Goal: Information Seeking & Learning: Learn about a topic

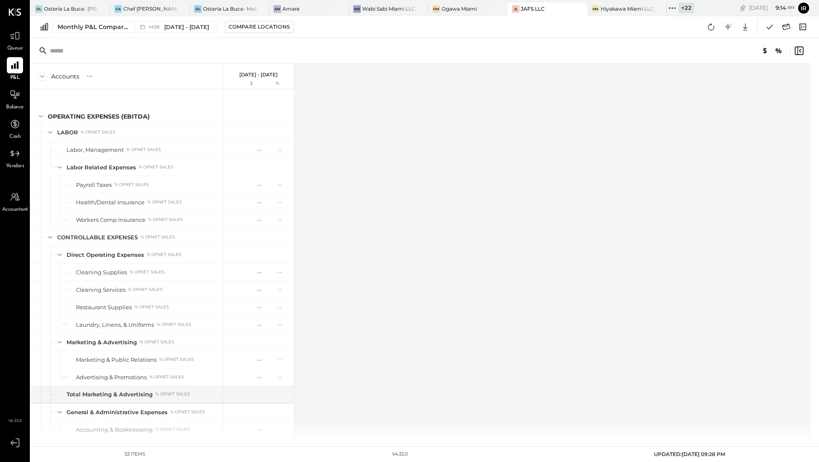
click at [683, 9] on div "+ 22" at bounding box center [686, 8] width 15 height 11
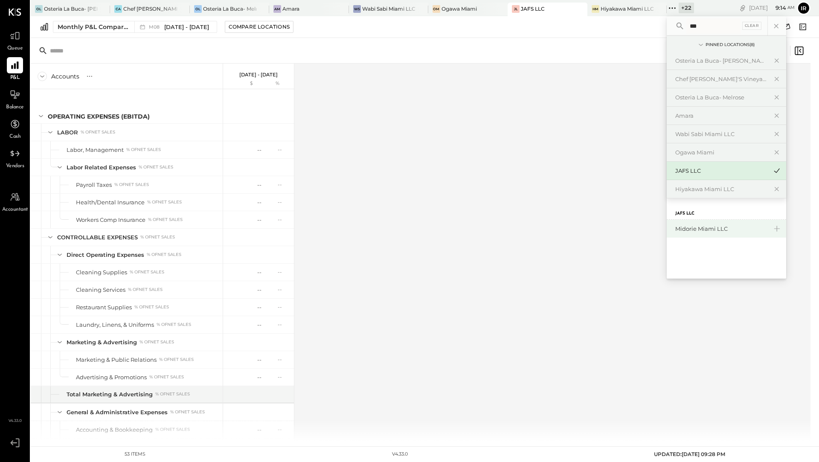
type input "***"
click at [699, 228] on div "Midorie Miami LLC" at bounding box center [721, 229] width 92 height 8
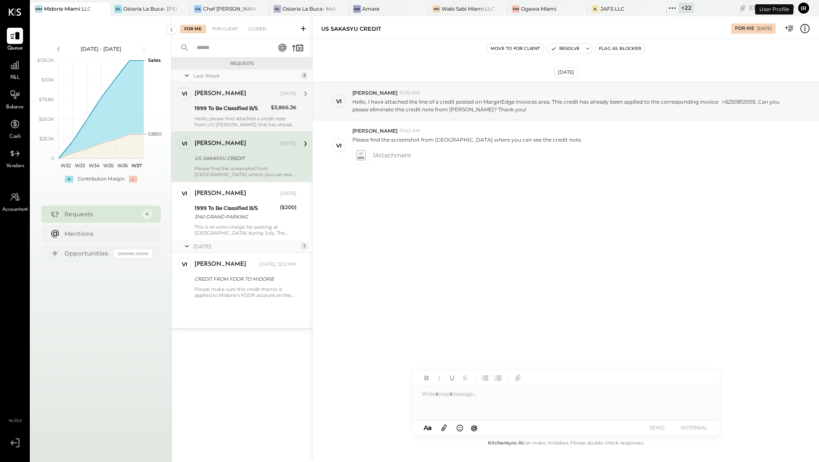
click at [247, 106] on div "1999 To Be Classified B/S" at bounding box center [232, 108] width 74 height 9
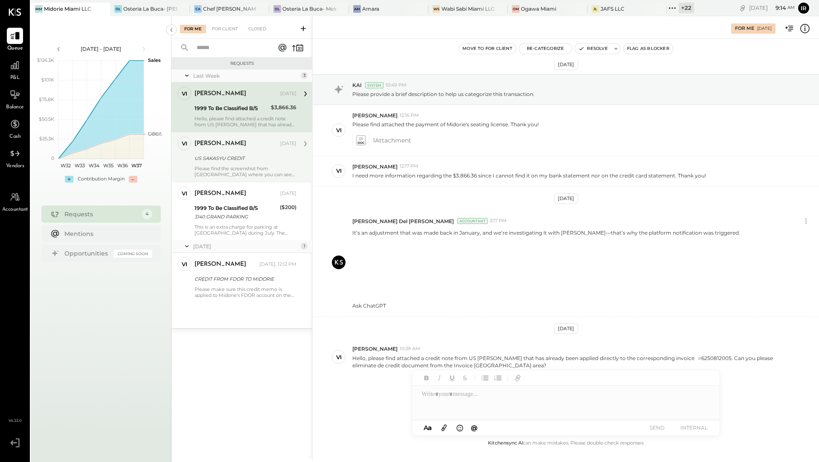
click at [249, 162] on div "US SAKASYU CREDIT" at bounding box center [244, 158] width 99 height 10
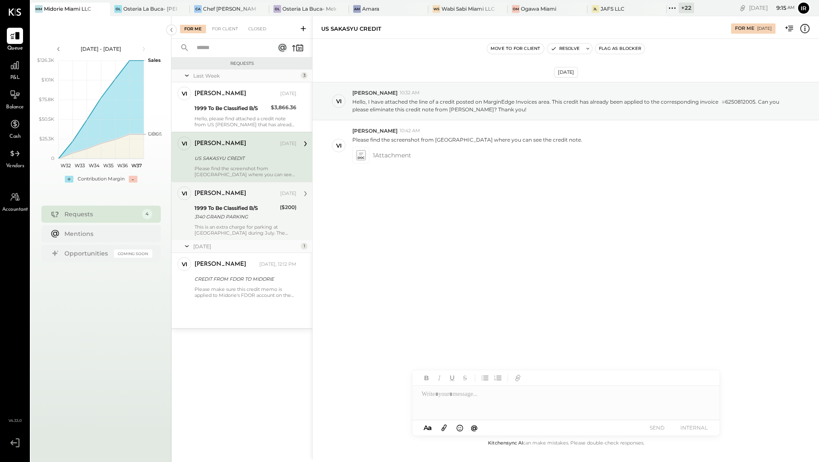
click at [265, 211] on div "1999 To Be Classified B/S" at bounding box center [236, 208] width 83 height 9
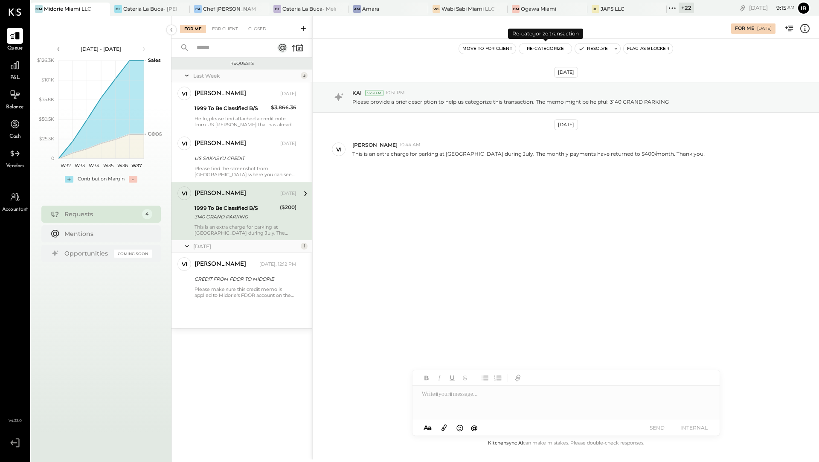
click at [536, 50] on button "Re-Categorize" at bounding box center [545, 49] width 53 height 10
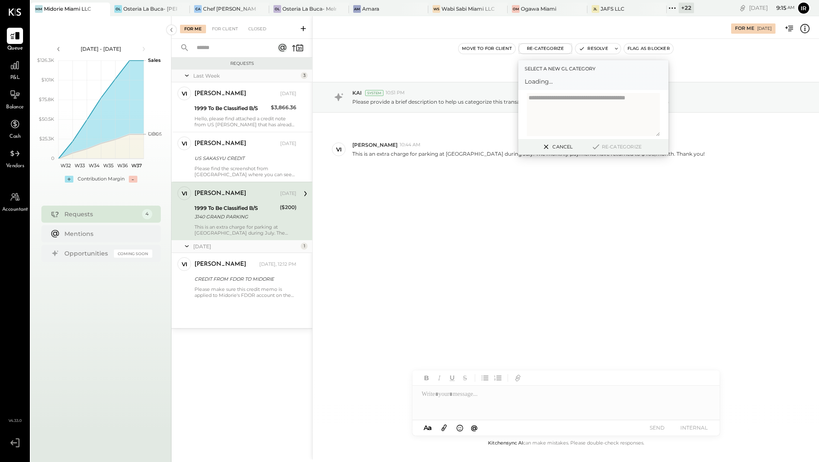
click at [537, 84] on span "Loading..." at bounding box center [593, 81] width 137 height 9
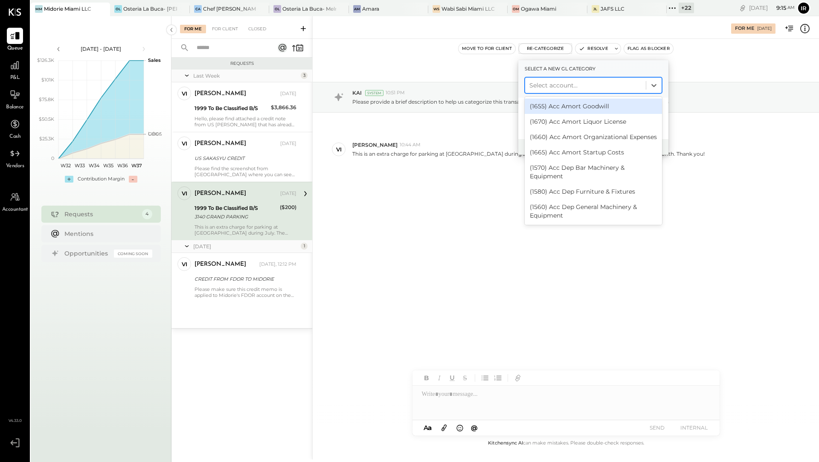
click at [537, 84] on div at bounding box center [585, 85] width 112 height 10
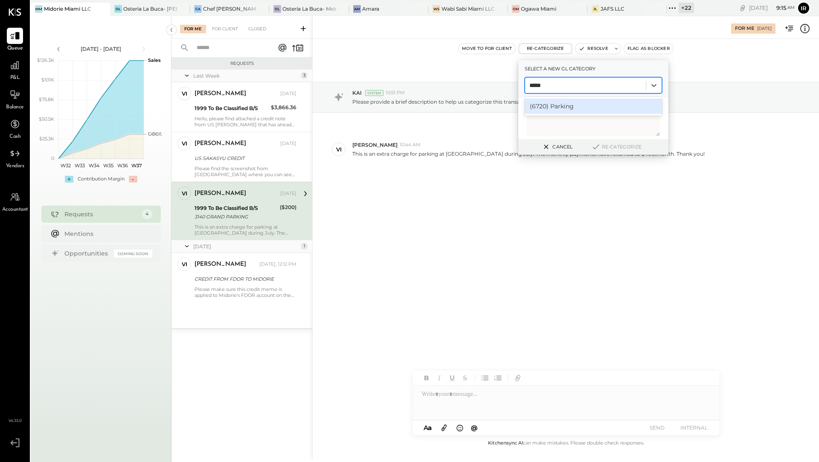
type input "******"
click at [570, 102] on div "(6720) Parking" at bounding box center [593, 106] width 137 height 15
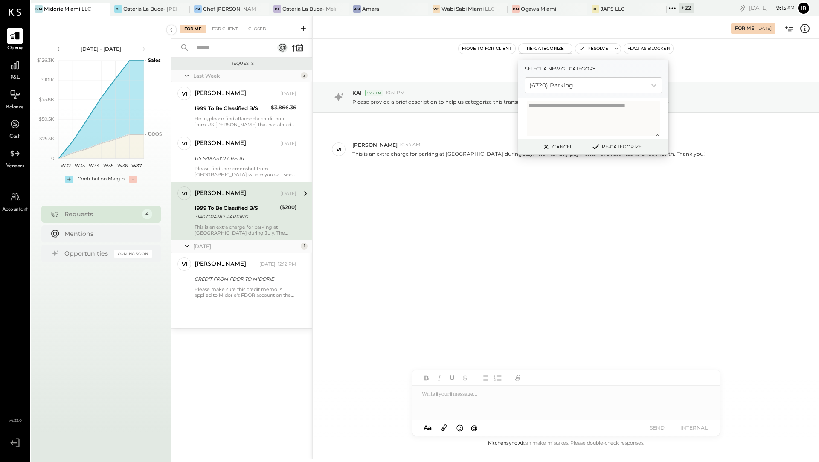
click at [615, 150] on button "Re-Categorize" at bounding box center [616, 147] width 56 height 10
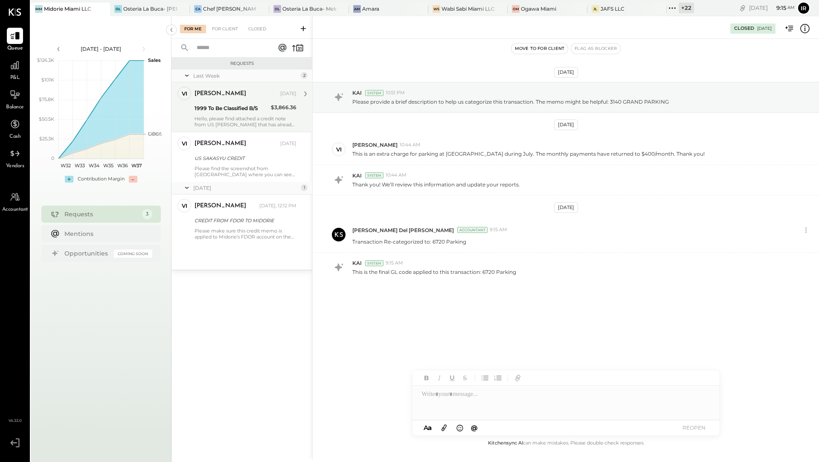
click at [239, 130] on div "vi vivian Owner vivian Sep 03, 2025 1999 To Be Classified B/S $3,866.36 Hello, …" at bounding box center [242, 106] width 141 height 49
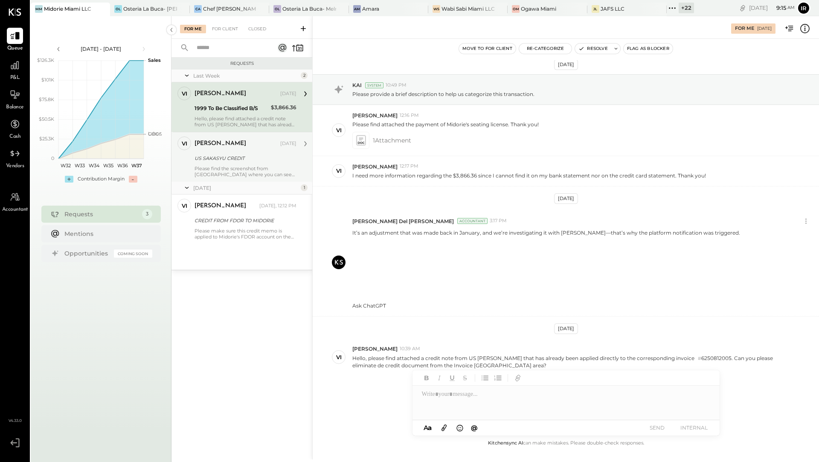
click at [233, 174] on div "Please find the screenshot from MarginEdge where you can see the credit note." at bounding box center [246, 172] width 102 height 12
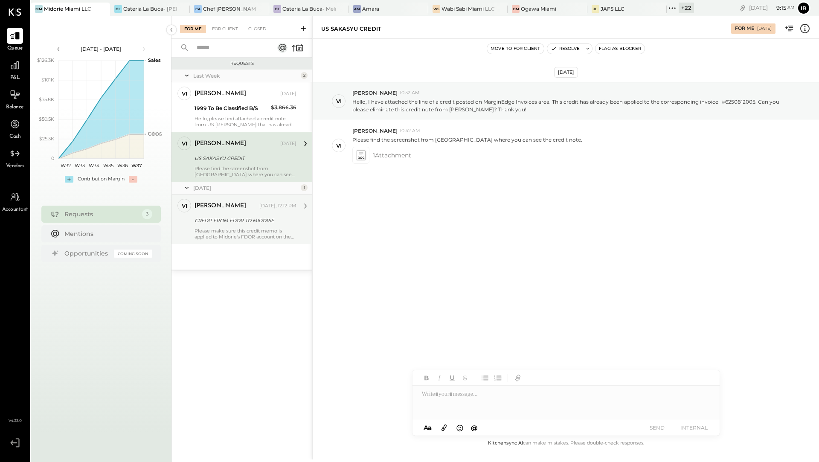
click at [240, 225] on div "CREDIT FROM FDOR TO MIDORIE" at bounding box center [244, 220] width 99 height 10
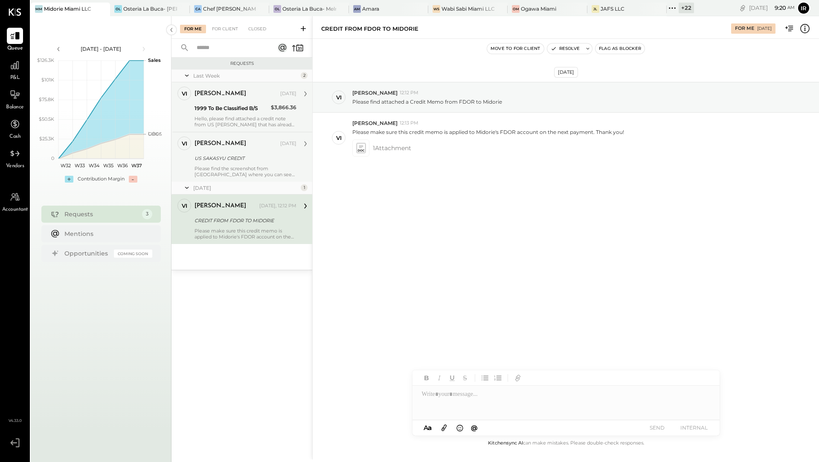
click at [267, 118] on div "Hello, please find attached a credit note from US SAKASYU that has already been…" at bounding box center [246, 122] width 102 height 12
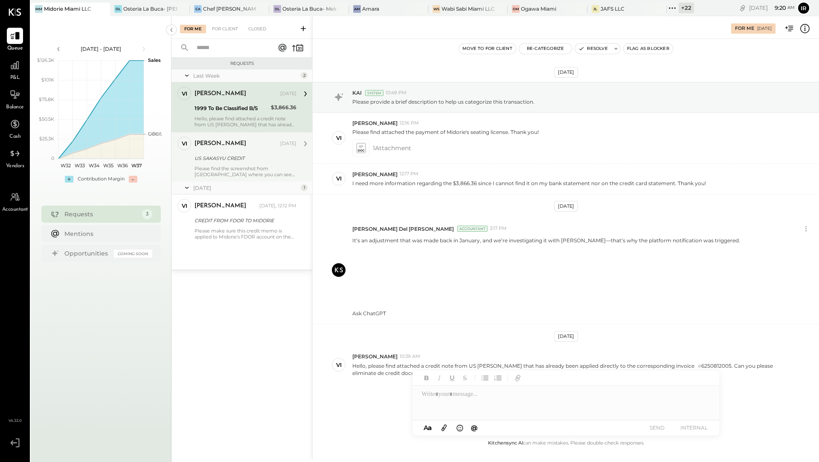
scroll to position [8, 0]
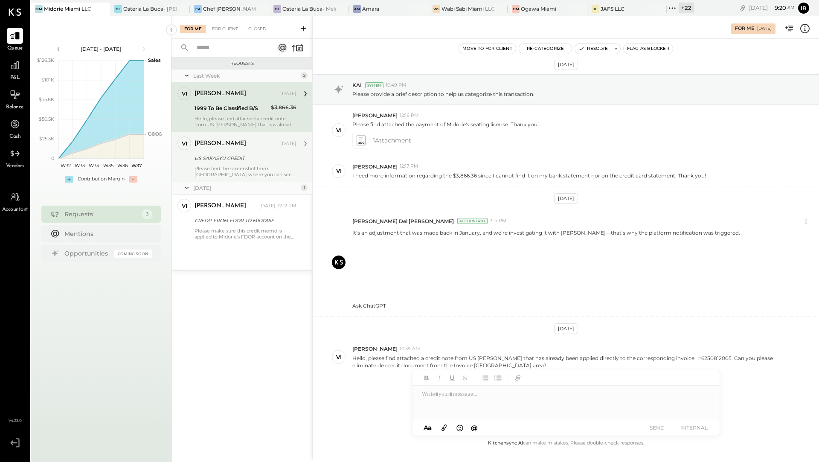
click at [225, 172] on div "Please find the screenshot from MarginEdge where you can see the credit note." at bounding box center [246, 172] width 102 height 12
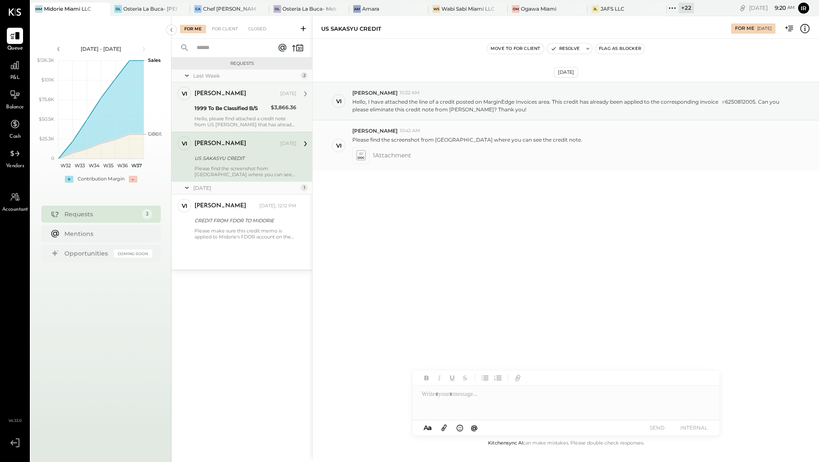
click at [360, 154] on icon at bounding box center [360, 156] width 9 height 10
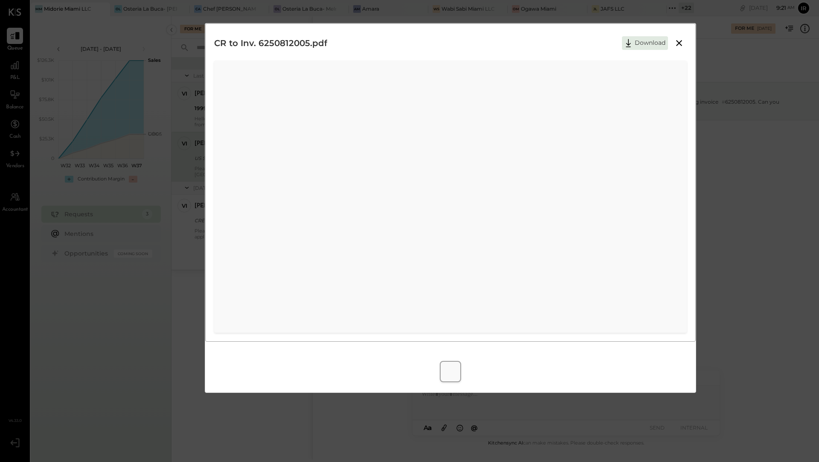
click at [680, 43] on icon at bounding box center [679, 43] width 10 height 10
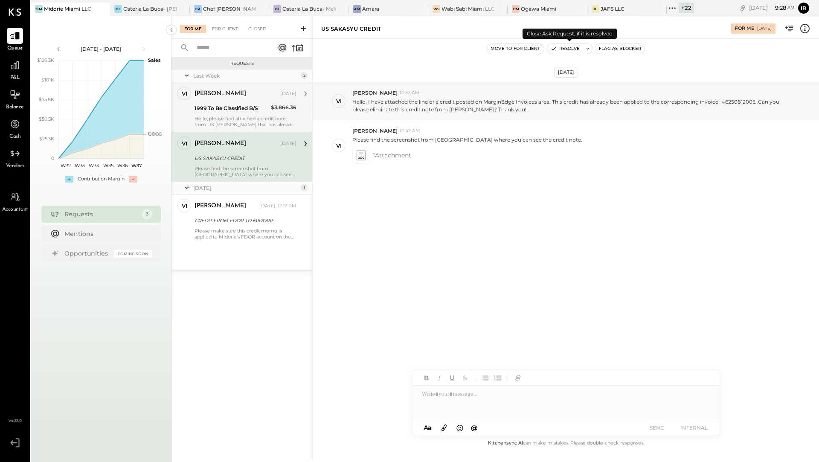
click at [553, 48] on icon "button" at bounding box center [554, 49] width 6 height 6
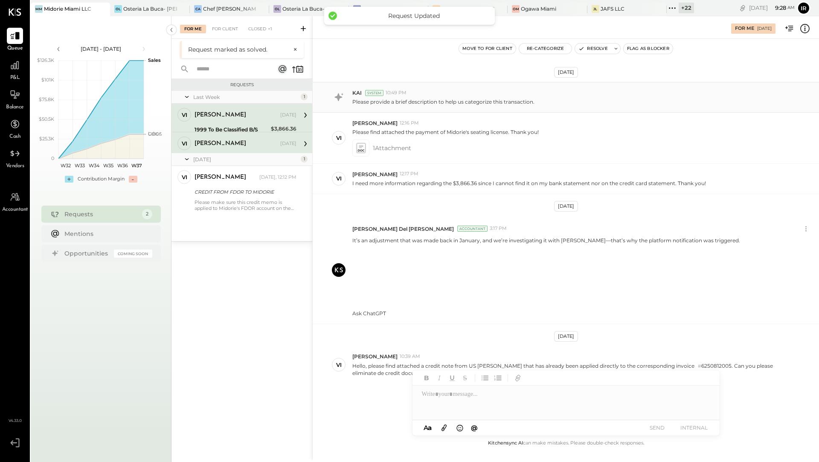
scroll to position [8, 0]
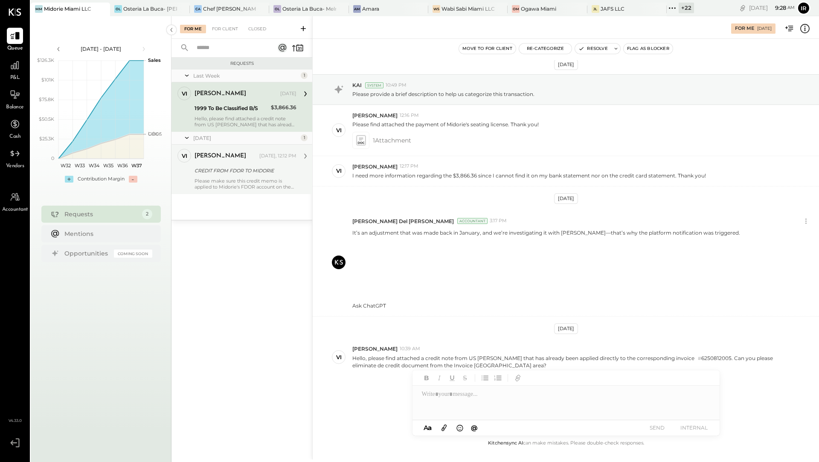
click at [247, 181] on div "Please make sure this credit memo is applied to Midorie's FDOR account on the n…" at bounding box center [246, 184] width 102 height 12
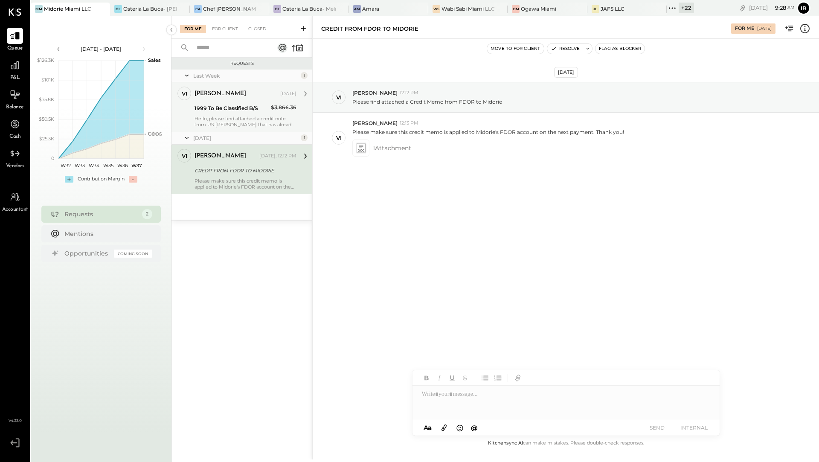
click at [238, 120] on div "Hello, please find attached a credit note from US SAKASYU that has already been…" at bounding box center [246, 122] width 102 height 12
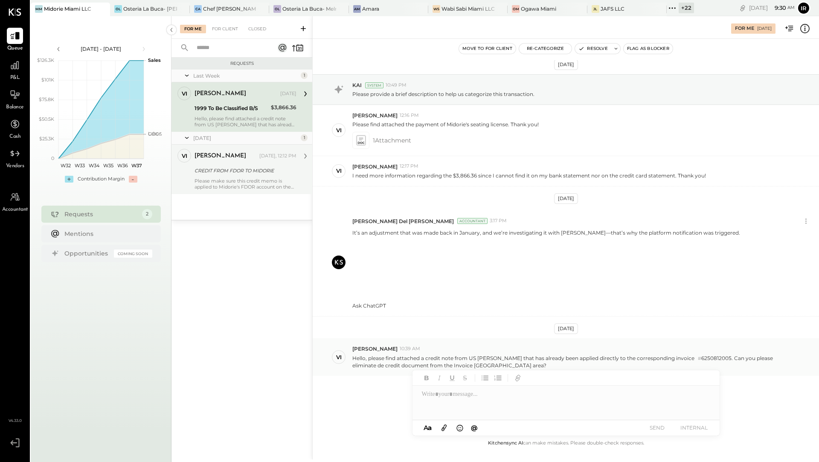
click at [684, 356] on p "Hello, please find attached a credit note from US SAKASYU that has already been…" at bounding box center [570, 362] width 437 height 15
click at [592, 48] on button "Resolve" at bounding box center [593, 49] width 36 height 10
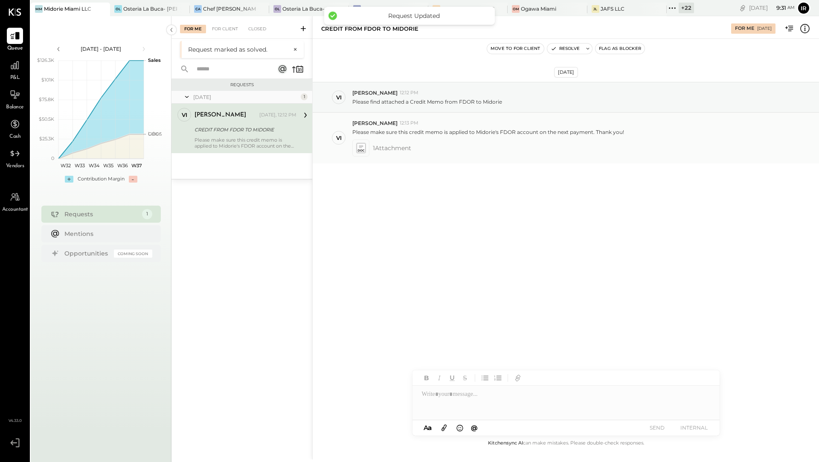
click at [358, 146] on icon at bounding box center [360, 148] width 9 height 10
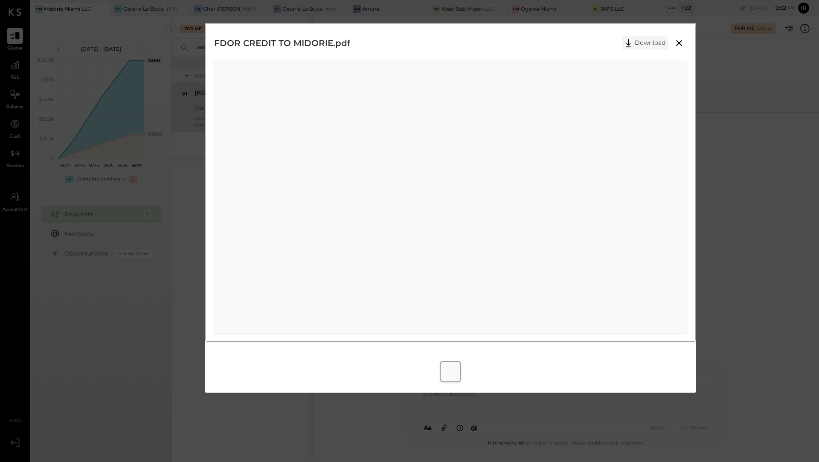
click at [627, 44] on icon at bounding box center [628, 43] width 13 height 13
click at [681, 43] on icon at bounding box center [679, 43] width 10 height 10
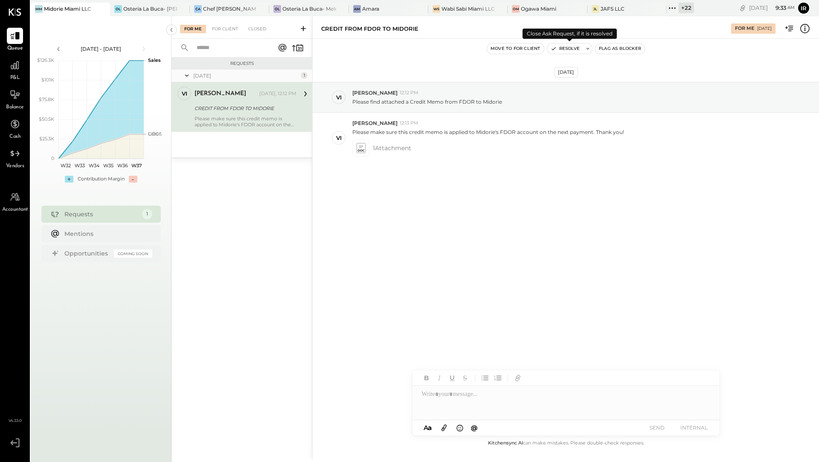
click at [559, 51] on button "Resolve" at bounding box center [565, 49] width 36 height 10
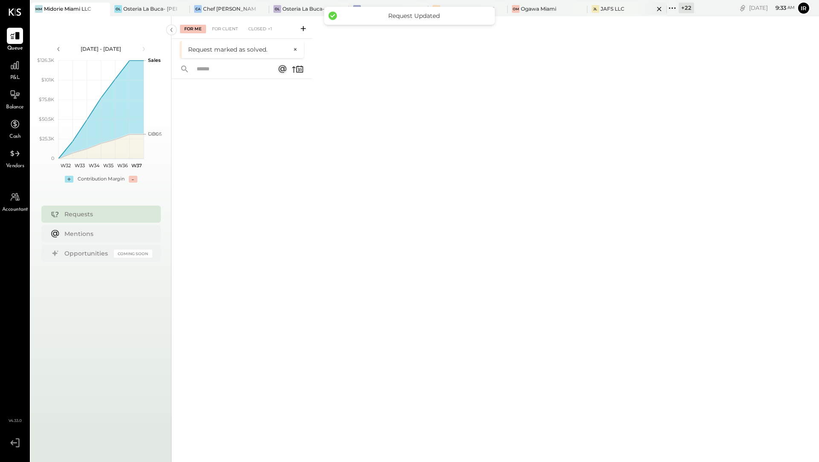
click at [600, 10] on div "JL JAFS LLC" at bounding box center [621, 9] width 67 height 8
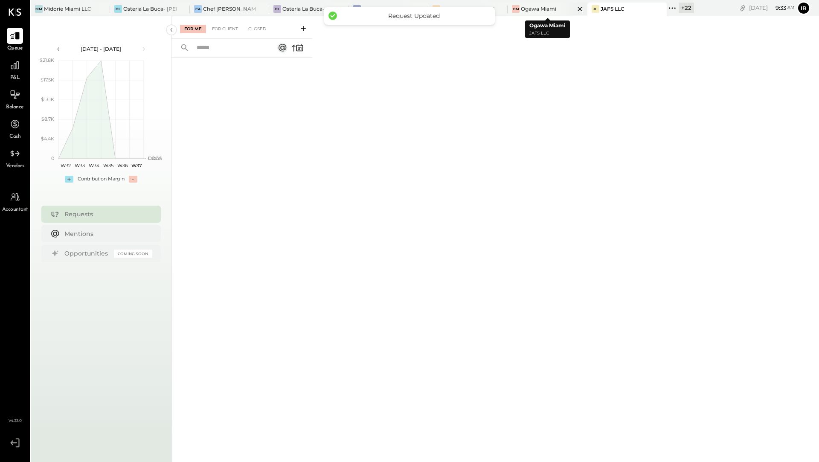
click at [536, 11] on div "Ogawa Miami" at bounding box center [538, 8] width 35 height 7
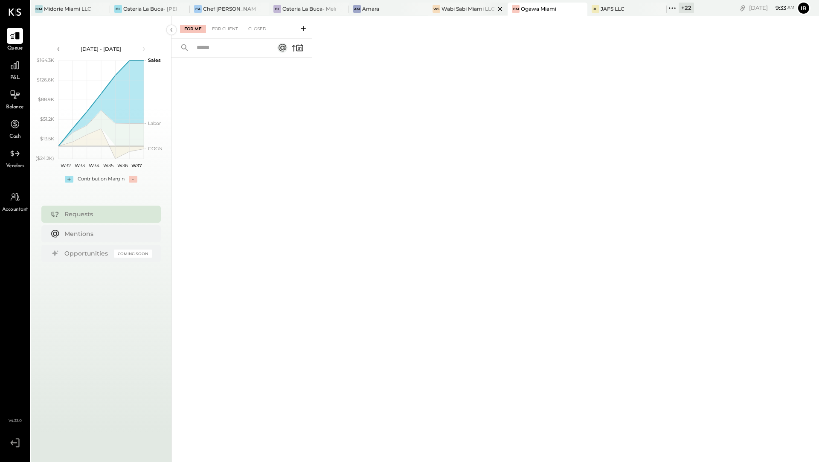
click at [470, 8] on div "Wabi Sabi Miami LLC" at bounding box center [468, 8] width 53 height 7
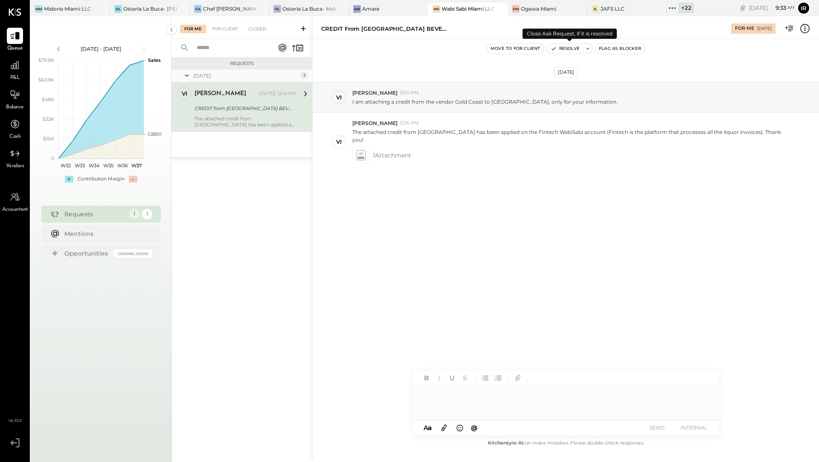
click at [566, 47] on button "Resolve" at bounding box center [565, 49] width 36 height 10
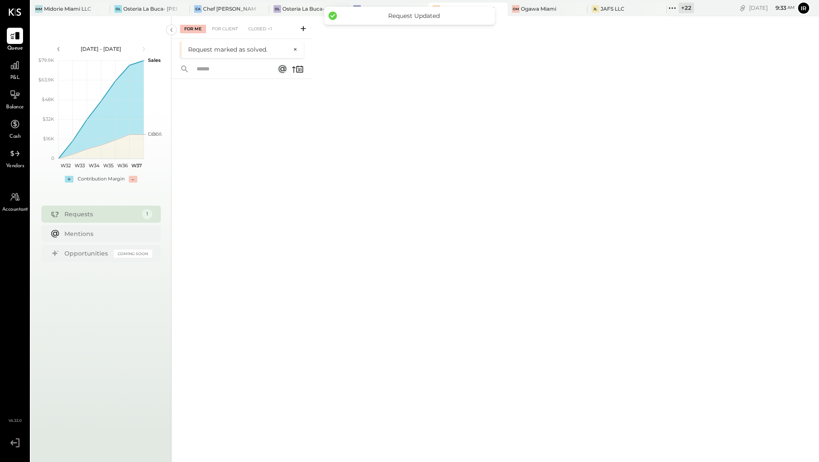
click at [302, 11] on div "Osteria La Buca- Melrose" at bounding box center [308, 8] width 53 height 7
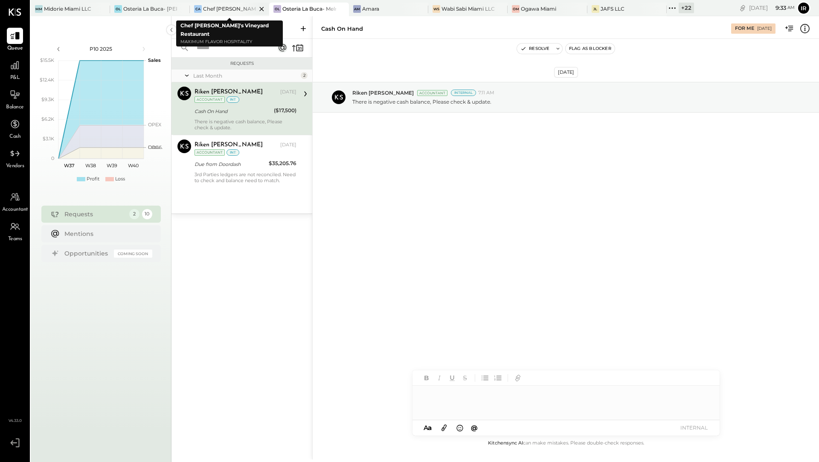
click at [245, 9] on div at bounding box center [254, 9] width 30 height 12
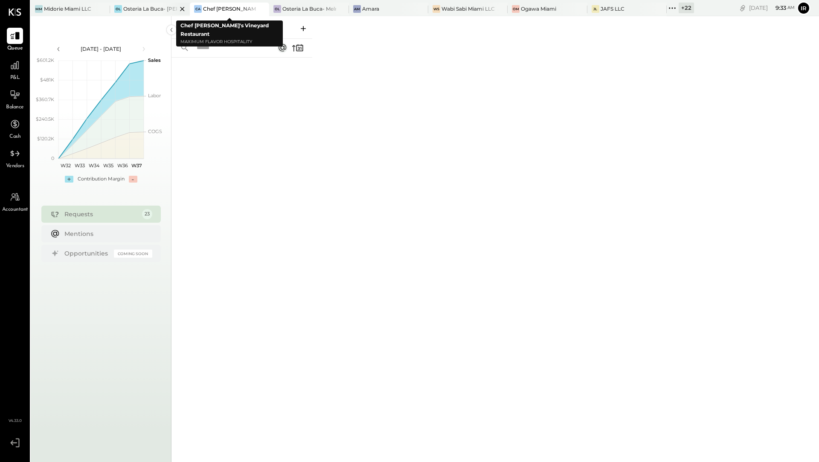
click at [149, 8] on div "Osteria La Buca- [PERSON_NAME][GEOGRAPHIC_DATA]" at bounding box center [149, 8] width 53 height 7
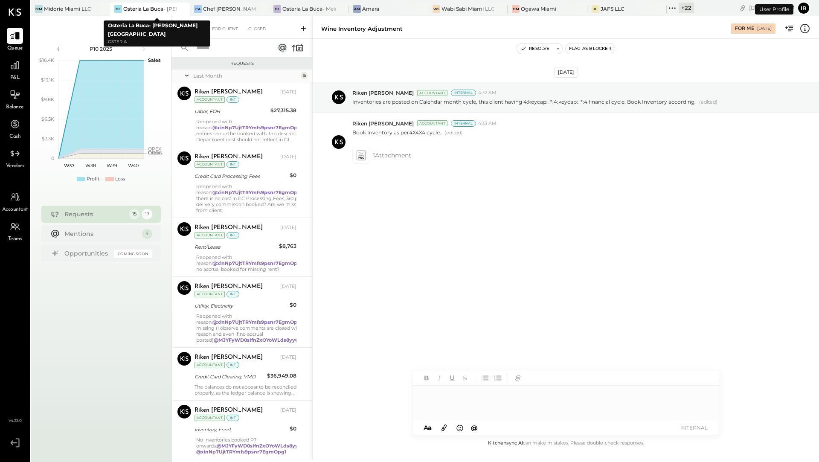
scroll to position [490, 0]
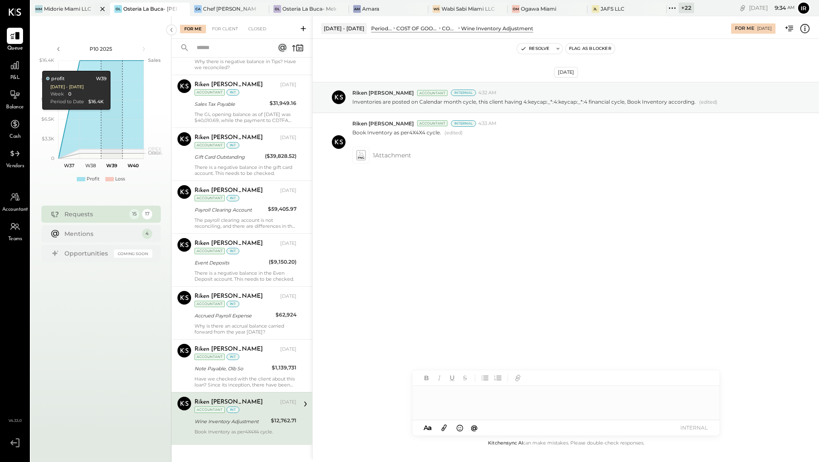
click at [75, 11] on div "Midorie Miami LLC" at bounding box center [67, 8] width 47 height 7
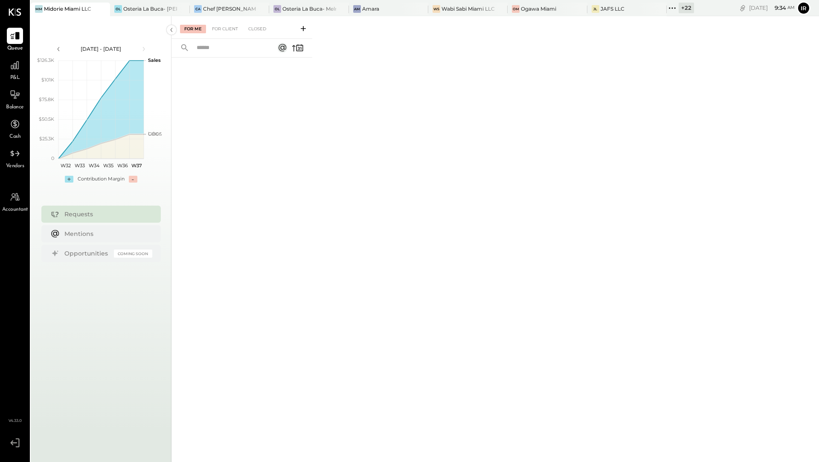
click at [682, 10] on div "+ 22" at bounding box center [686, 8] width 15 height 11
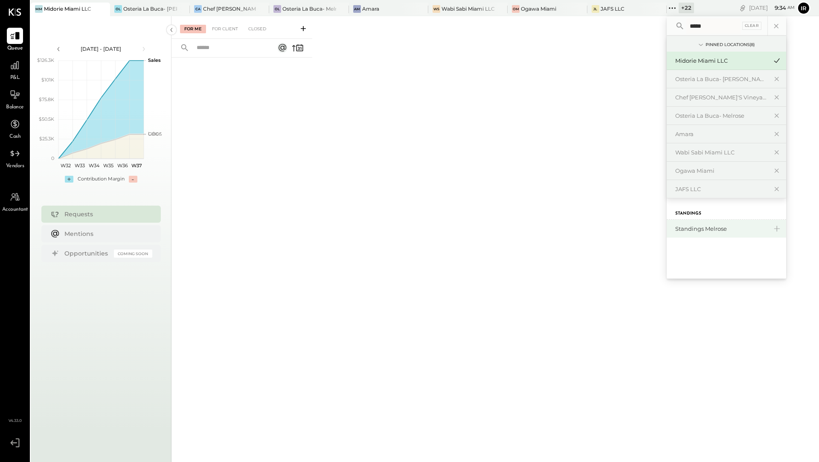
type input "*****"
click at [694, 230] on div "Standings Melrose" at bounding box center [721, 229] width 92 height 8
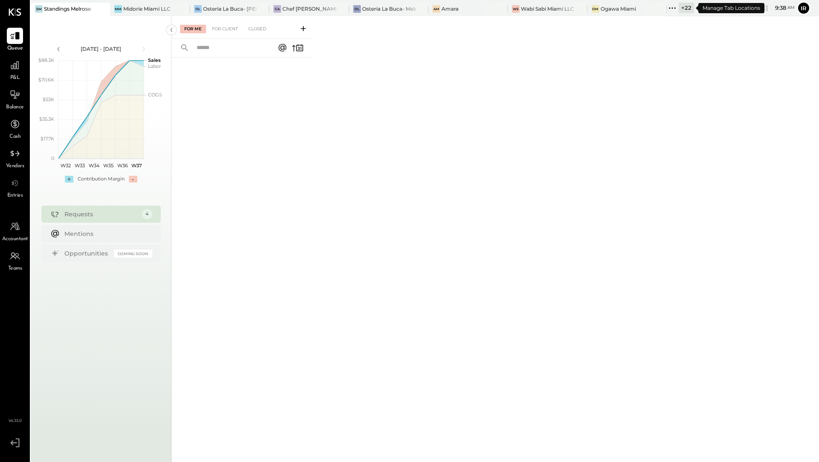
click at [687, 8] on div "+ 22" at bounding box center [686, 8] width 15 height 11
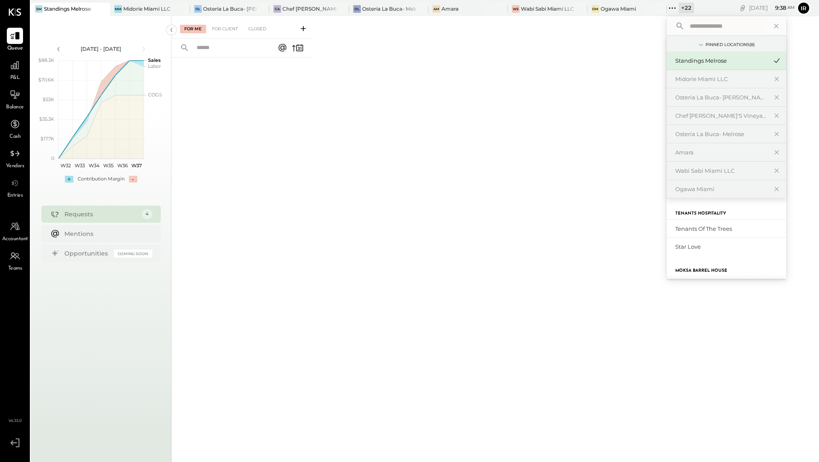
click at [13, 74] on span "P&L" at bounding box center [15, 78] width 10 height 8
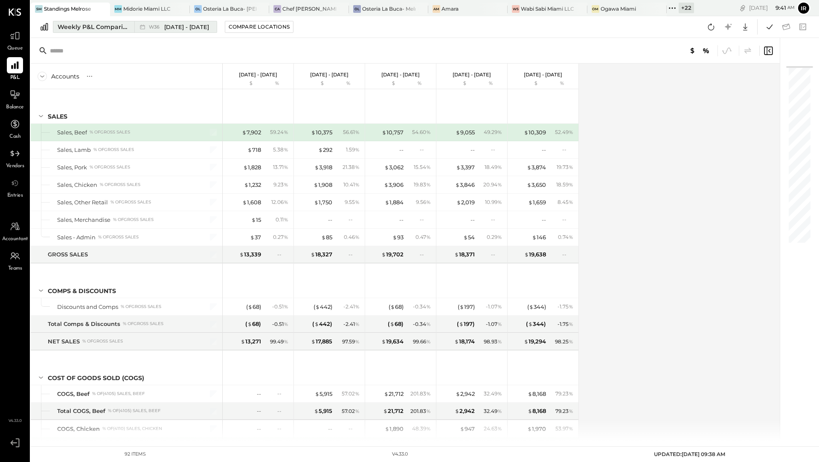
click at [118, 31] on button "Weekly P&L Comparison W36 Sep 1 - 7, 2025" at bounding box center [135, 27] width 164 height 12
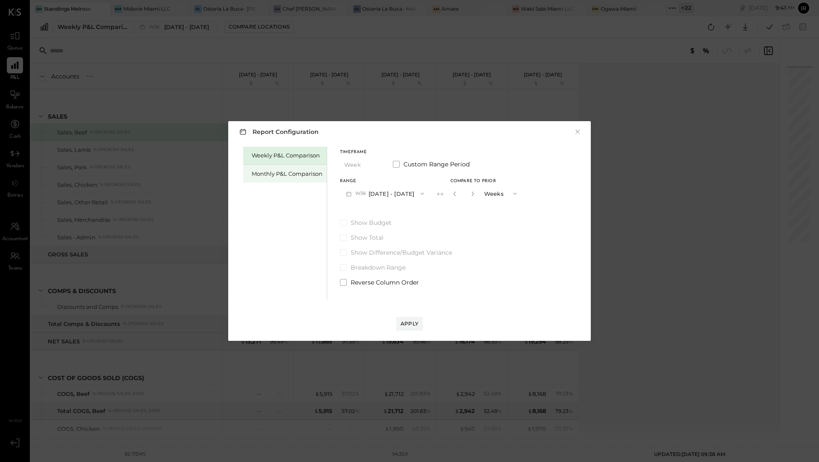
click at [276, 176] on div "Monthly P&L Comparison" at bounding box center [287, 174] width 71 height 8
click at [397, 198] on button "M09 Sep 1 - 30, 2025" at bounding box center [385, 194] width 90 height 16
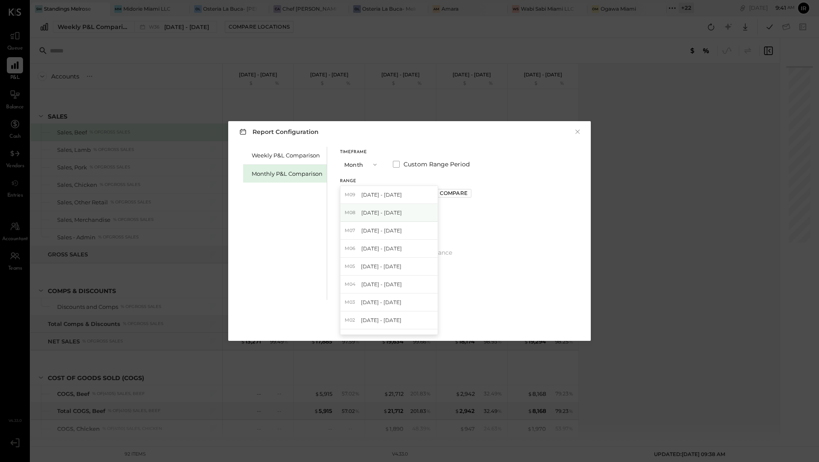
click at [398, 214] on span "Aug 1 - 31, 2025" at bounding box center [381, 212] width 41 height 7
click at [407, 323] on div "Apply" at bounding box center [410, 323] width 18 height 7
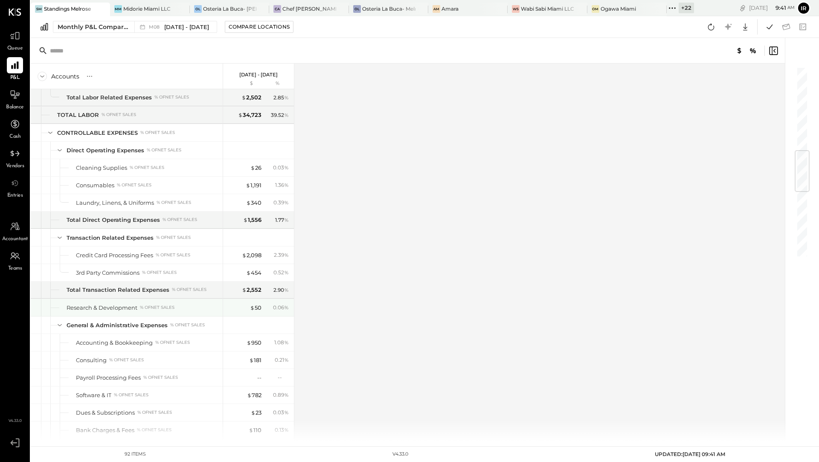
scroll to position [717, 0]
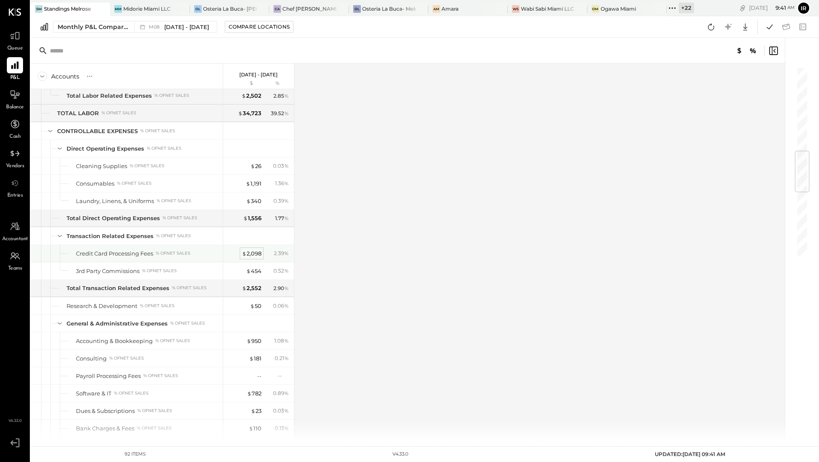
click at [250, 250] on div "$ 2,098" at bounding box center [252, 254] width 20 height 8
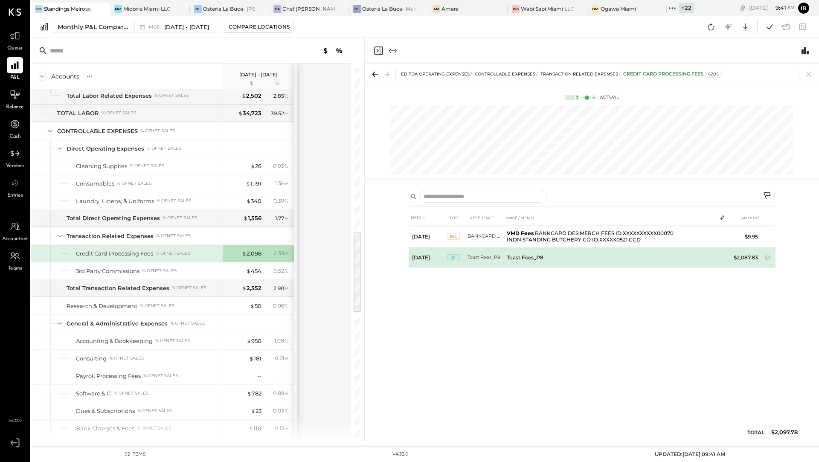
click at [453, 256] on span "JE" at bounding box center [453, 257] width 13 height 7
click at [484, 256] on td "Toast Fees_P8" at bounding box center [486, 257] width 36 height 20
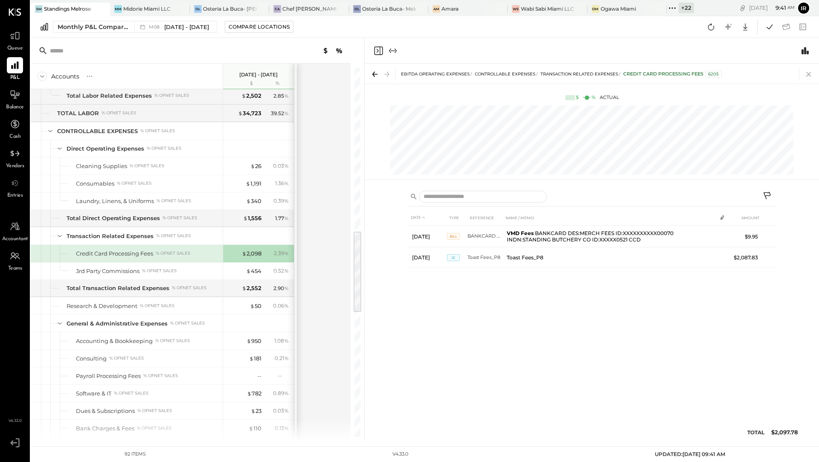
click at [811, 73] on icon at bounding box center [809, 74] width 12 height 12
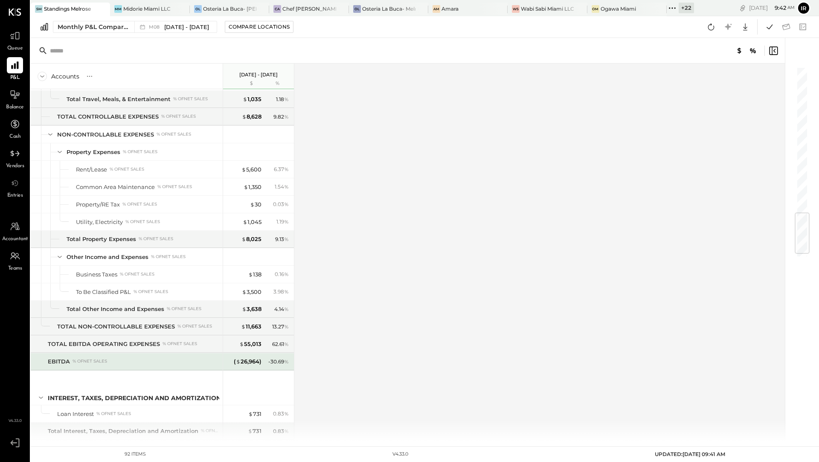
scroll to position [1264, 0]
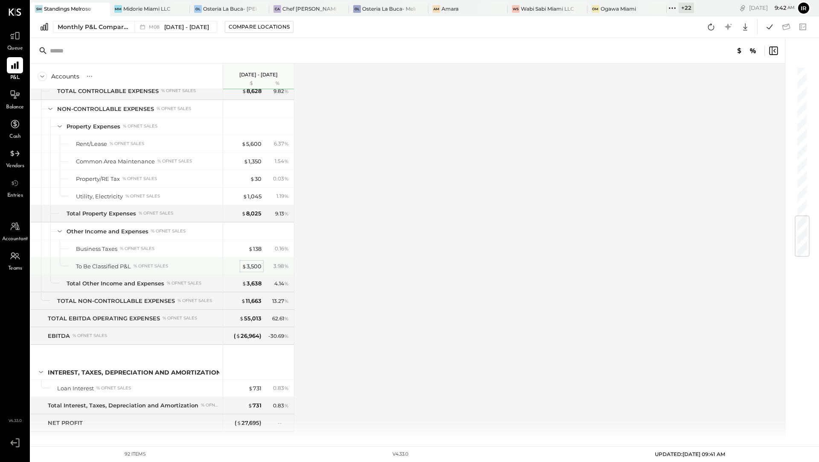
click at [251, 262] on div "$ 3,500" at bounding box center [252, 266] width 20 height 8
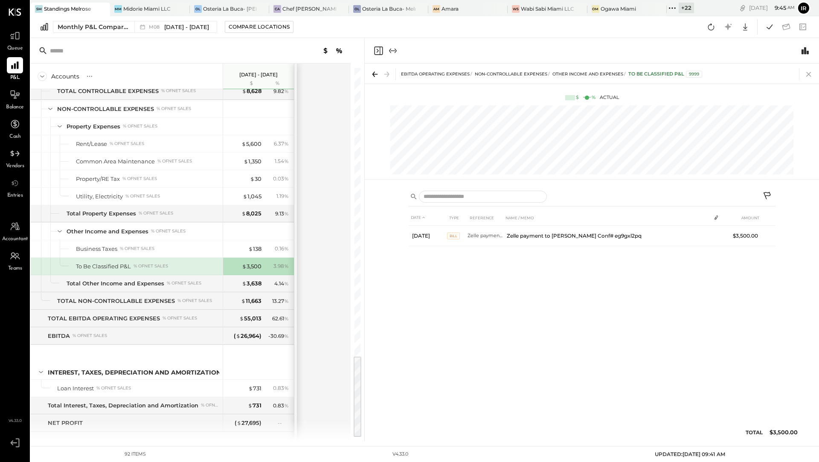
click at [809, 74] on icon at bounding box center [808, 74] width 5 height 5
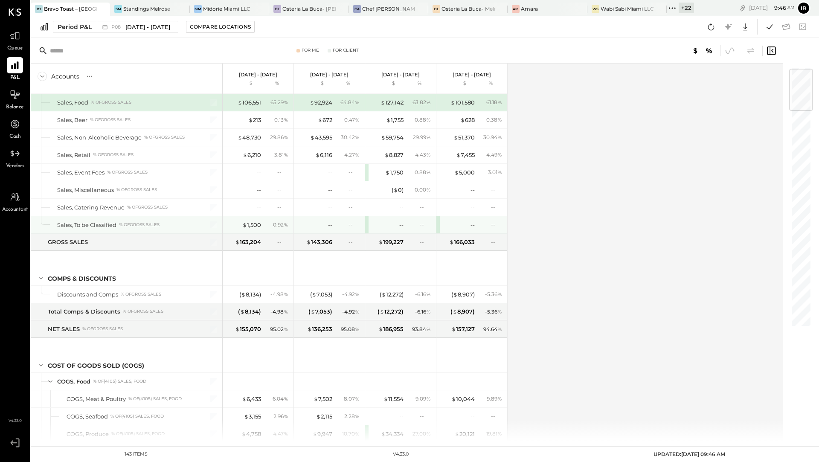
scroll to position [34, 0]
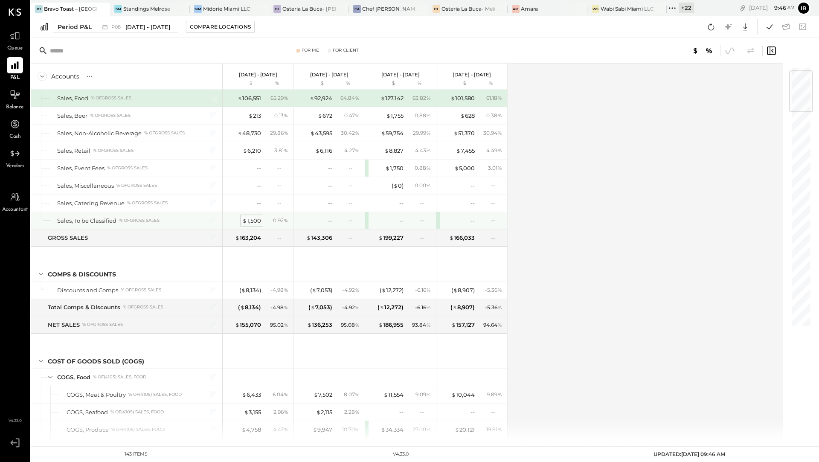
click at [250, 218] on div "$ 1,500" at bounding box center [251, 221] width 19 height 8
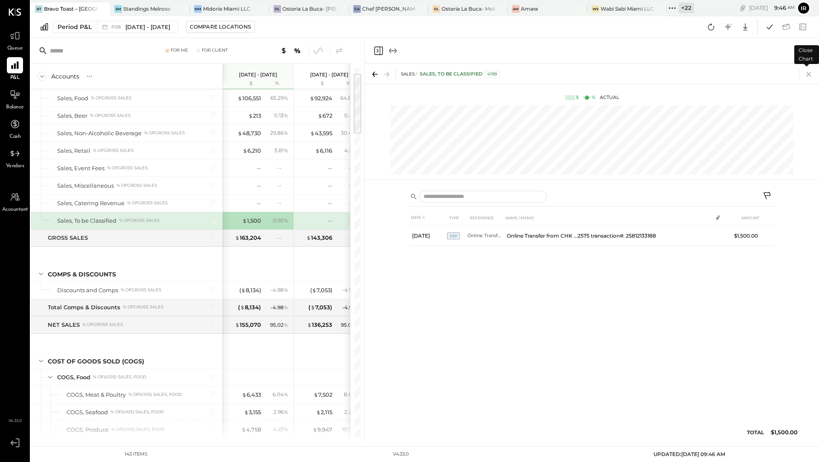
click at [810, 71] on icon at bounding box center [809, 74] width 12 height 12
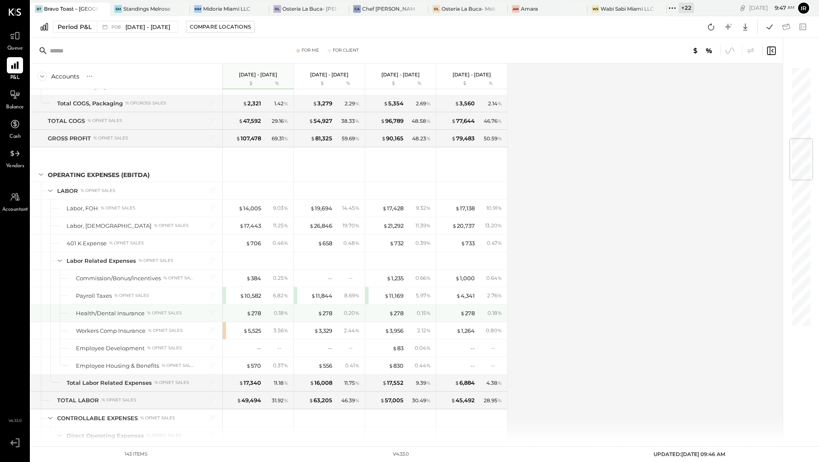
scroll to position [614, 0]
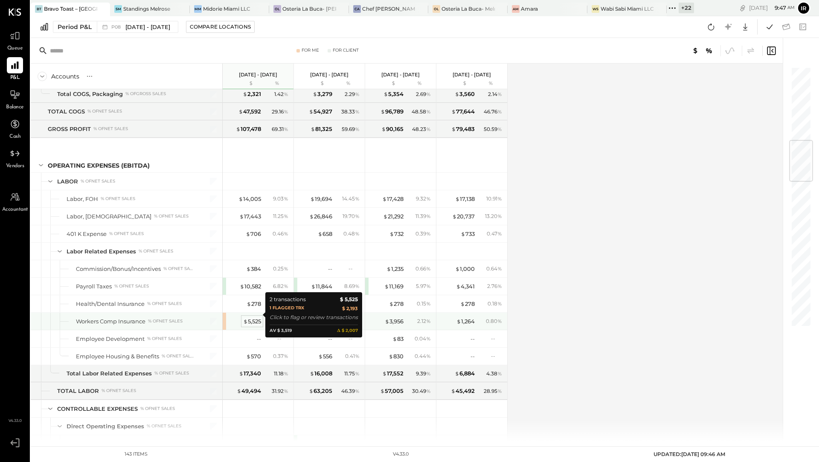
click at [247, 317] on div "$ 5,525" at bounding box center [252, 321] width 18 height 8
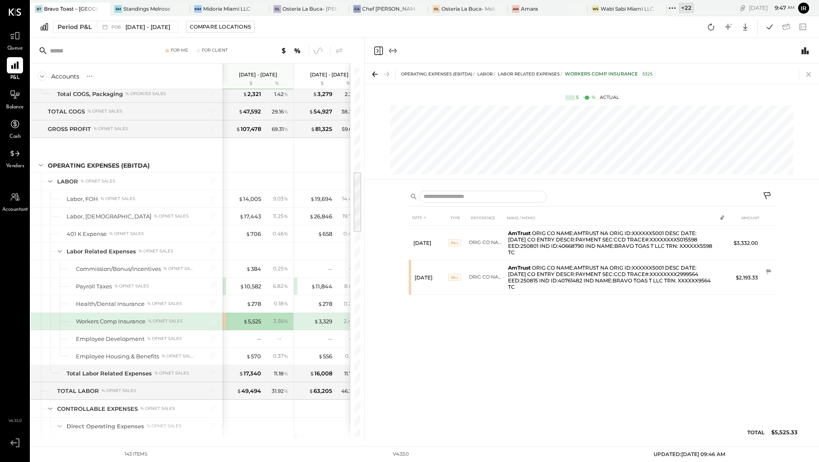
click at [811, 75] on icon at bounding box center [809, 74] width 12 height 12
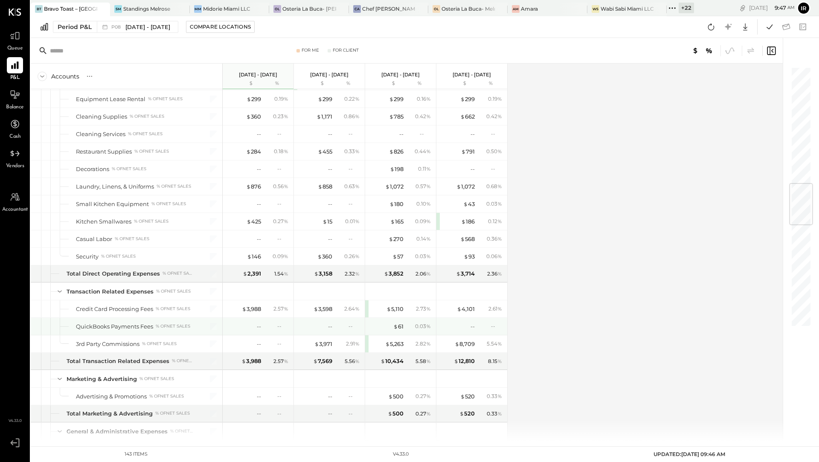
scroll to position [990, 0]
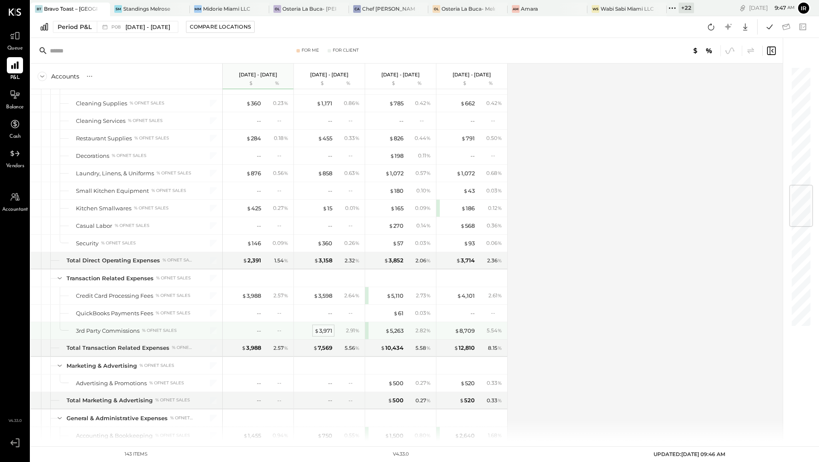
click at [323, 327] on div "$ 3,971" at bounding box center [323, 331] width 18 height 8
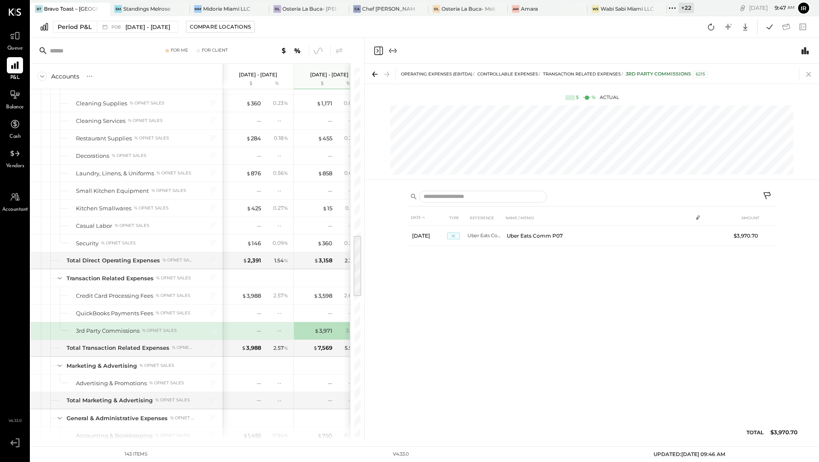
click at [810, 75] on icon at bounding box center [808, 74] width 5 height 5
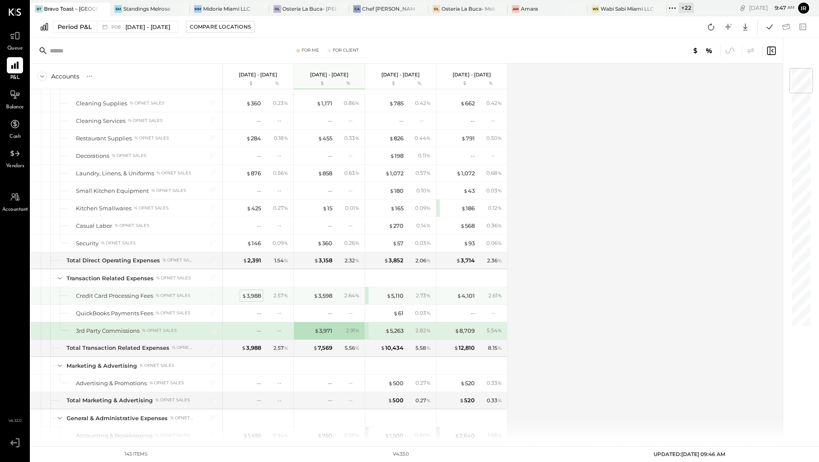
click at [254, 292] on div "$ 3,988" at bounding box center [251, 296] width 19 height 8
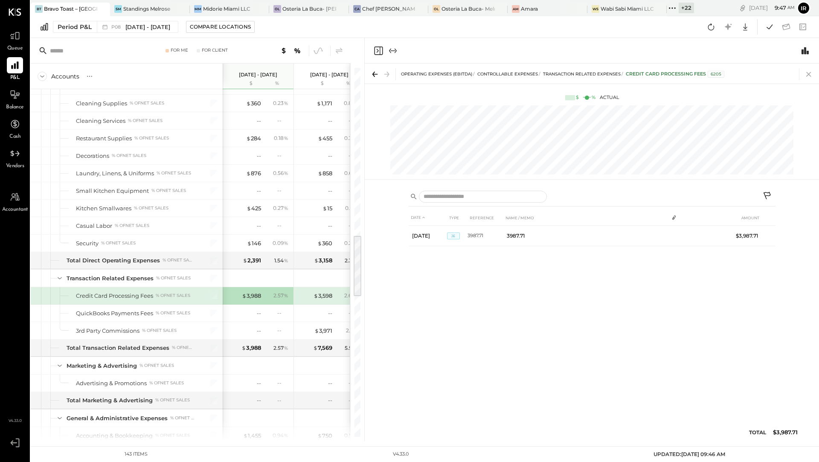
click at [808, 74] on icon at bounding box center [808, 74] width 5 height 5
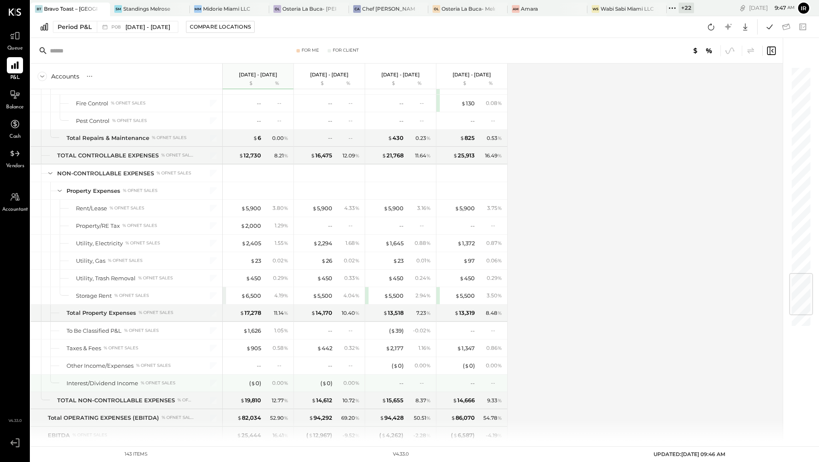
scroll to position [1729, 0]
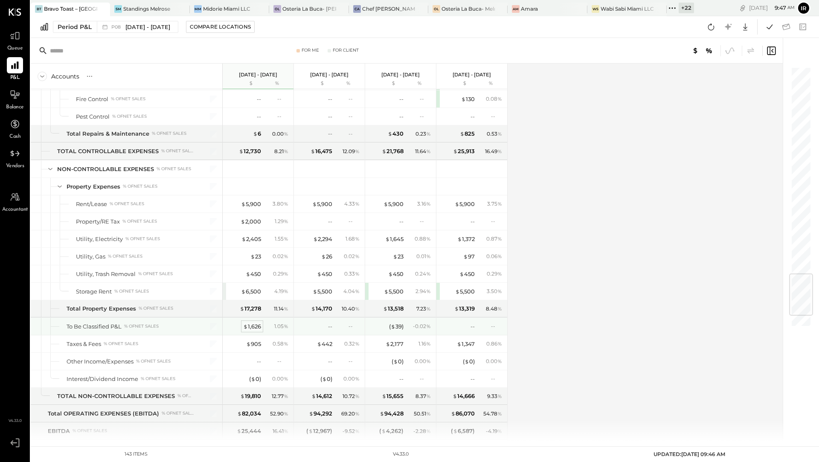
click at [257, 323] on div "$ 1,626" at bounding box center [252, 327] width 18 height 8
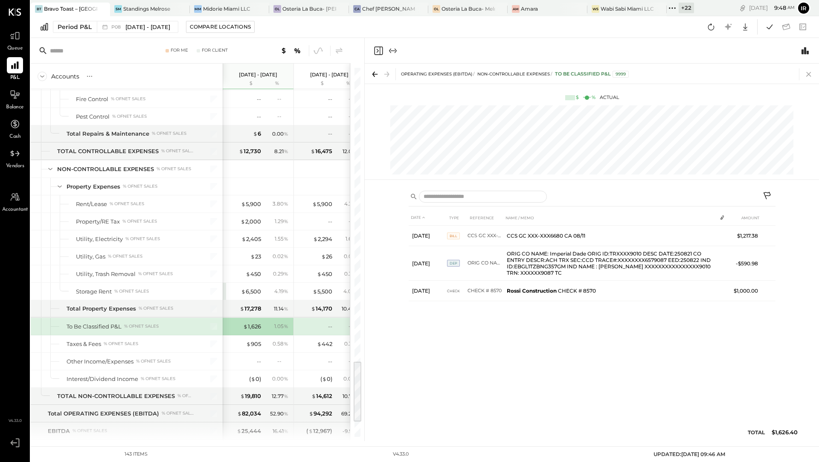
click at [808, 74] on icon at bounding box center [808, 74] width 5 height 5
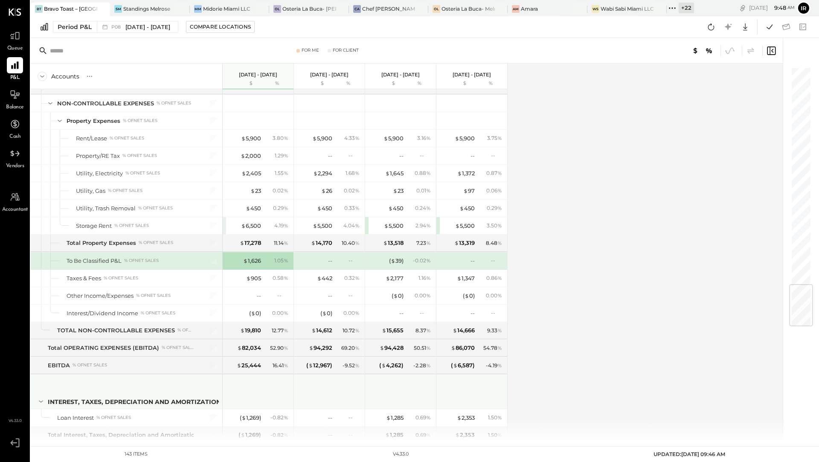
scroll to position [1819, 0]
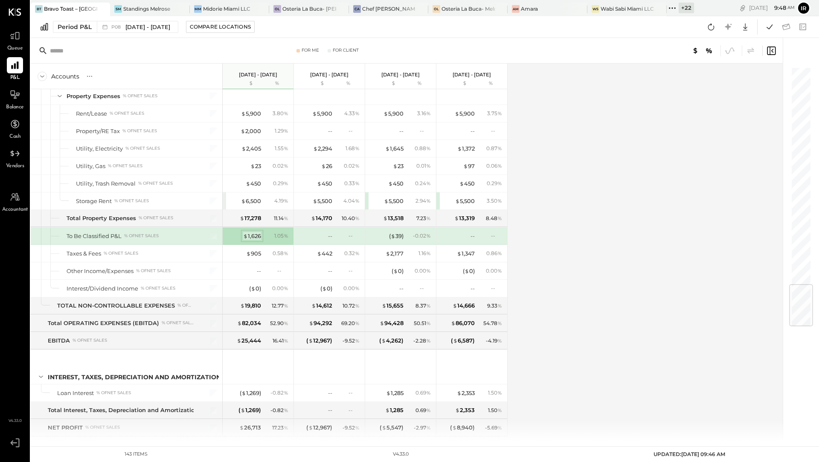
click at [255, 232] on div "$ 1,626" at bounding box center [252, 236] width 18 height 8
